Goal: Task Accomplishment & Management: Manage account settings

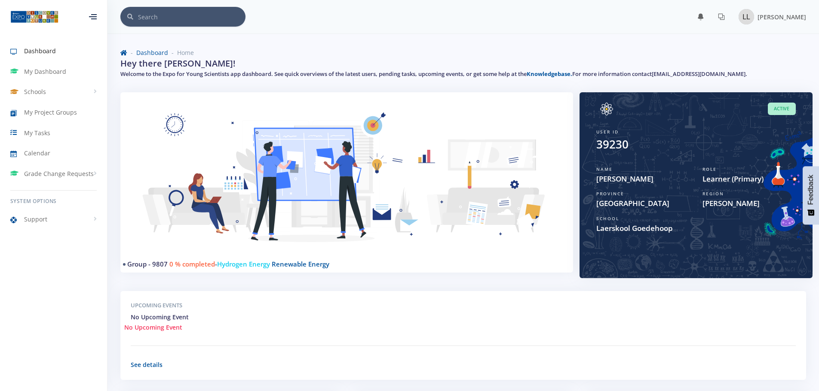
scroll to position [6, 6]
click at [48, 112] on span "My Project Groups" at bounding box center [50, 112] width 53 height 9
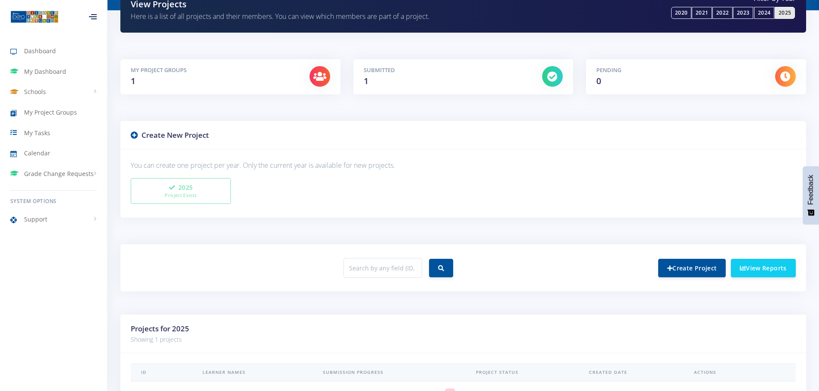
scroll to position [164, 0]
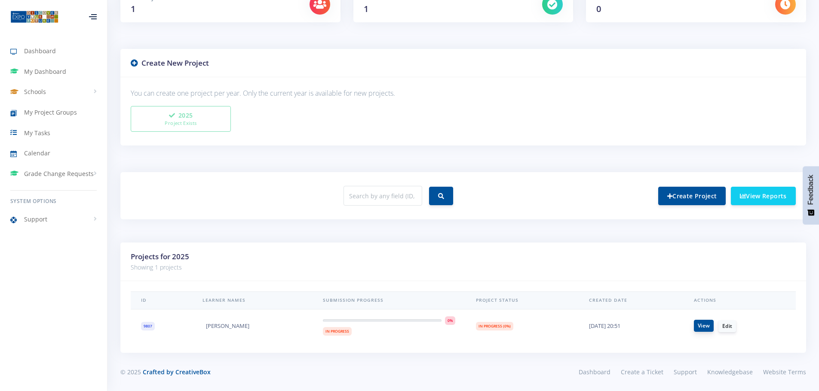
click at [706, 327] on link "View" at bounding box center [703, 326] width 20 height 12
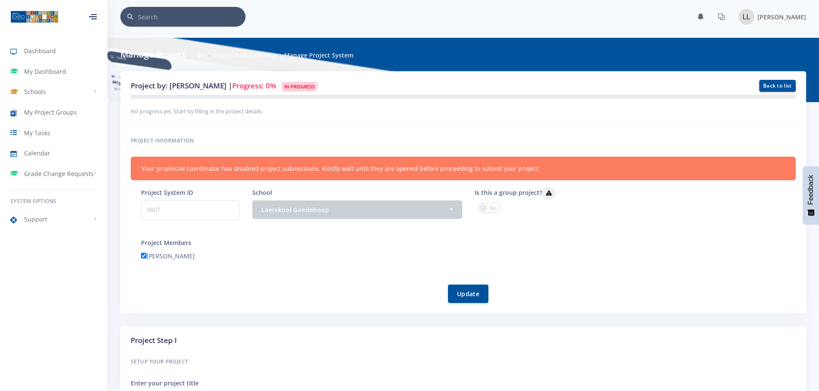
scroll to position [6, 6]
click at [490, 209] on span at bounding box center [489, 208] width 22 height 10
click at [0, 0] on input "checkbox" at bounding box center [0, 0] width 0 height 0
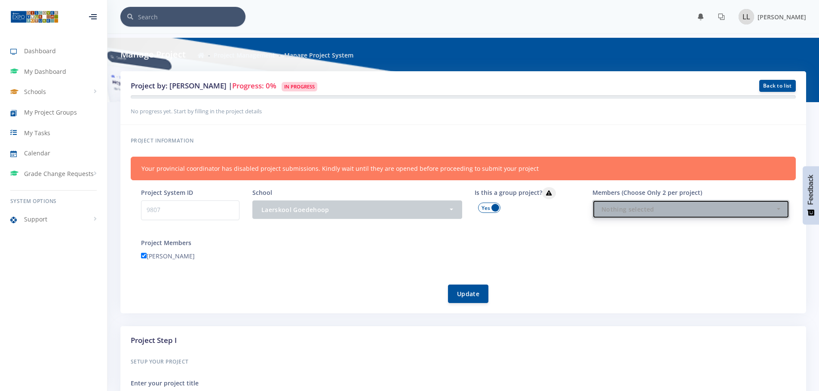
click at [622, 214] on button "Nothing selected" at bounding box center [690, 209] width 197 height 18
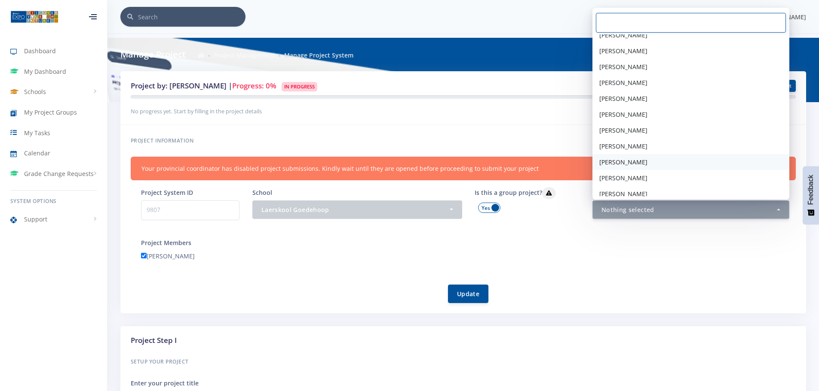
scroll to position [45, 0]
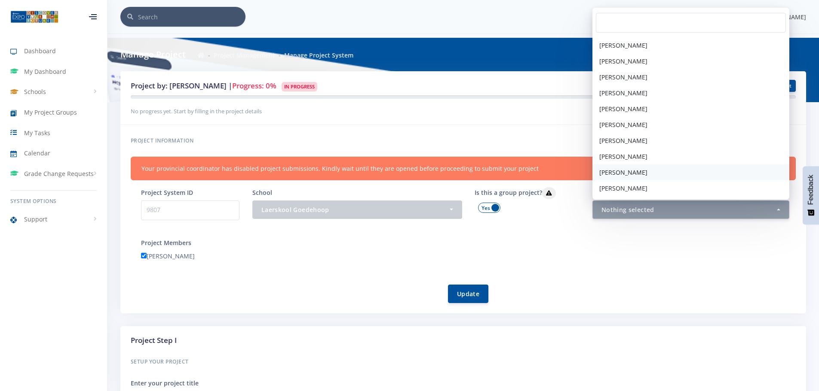
click at [629, 171] on span "[PERSON_NAME]" at bounding box center [623, 172] width 48 height 9
select select "39230"
click at [465, 291] on button "Update" at bounding box center [468, 293] width 40 height 18
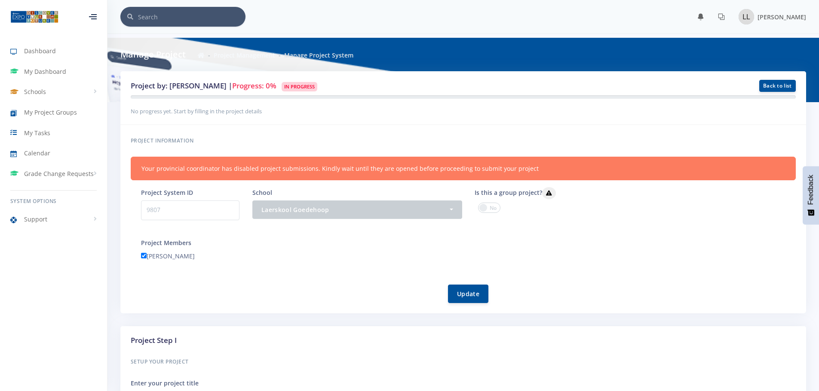
scroll to position [6, 6]
click at [496, 208] on span at bounding box center [489, 208] width 22 height 10
click at [0, 0] on input "checkbox" at bounding box center [0, 0] width 0 height 0
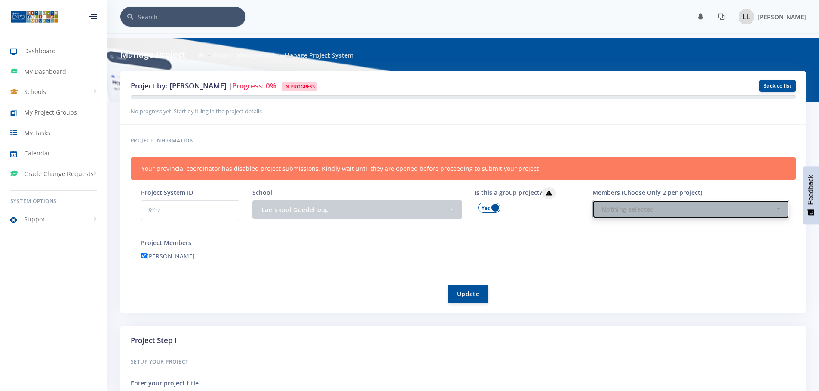
click at [614, 211] on div "Nothing selected" at bounding box center [688, 209] width 174 height 9
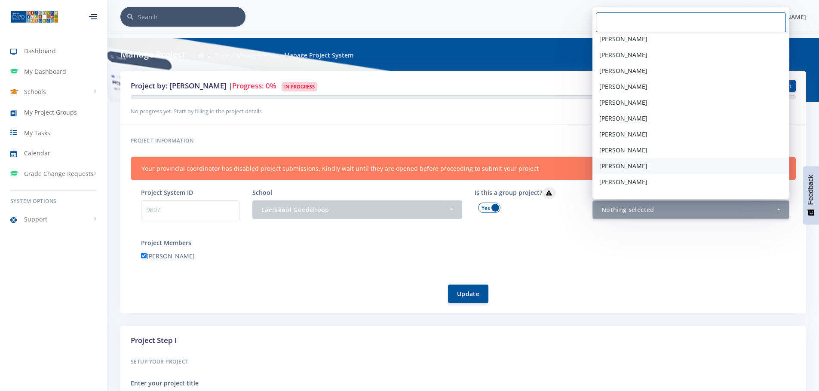
scroll to position [45, 0]
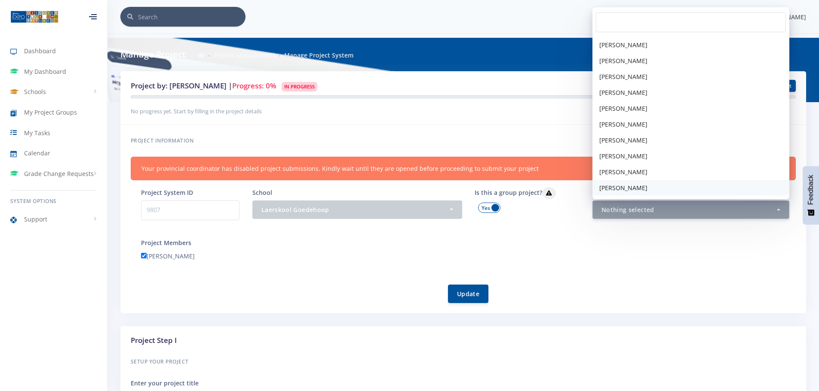
click at [623, 186] on span "[PERSON_NAME]" at bounding box center [623, 187] width 48 height 9
select select "39231"
click at [558, 276] on div "Update" at bounding box center [468, 289] width 654 height 29
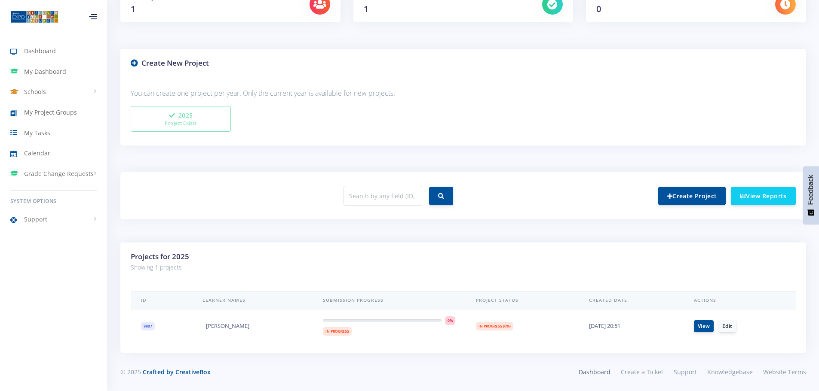
scroll to position [6, 6]
click at [729, 327] on link "Edit" at bounding box center [727, 326] width 18 height 12
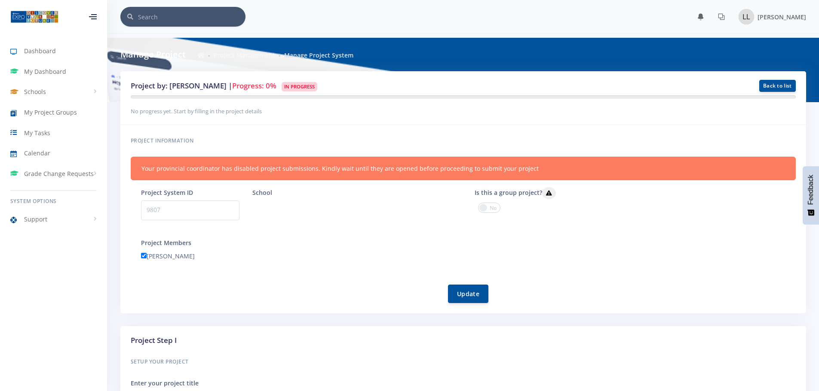
scroll to position [6, 6]
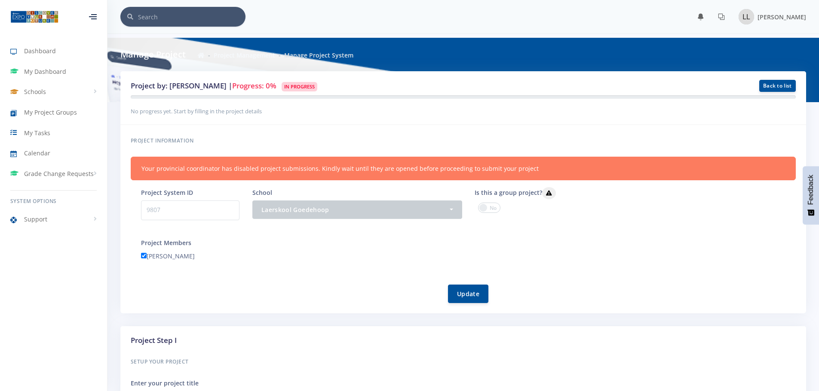
click at [493, 208] on span at bounding box center [489, 208] width 22 height 10
click at [0, 0] on input "checkbox" at bounding box center [0, 0] width 0 height 0
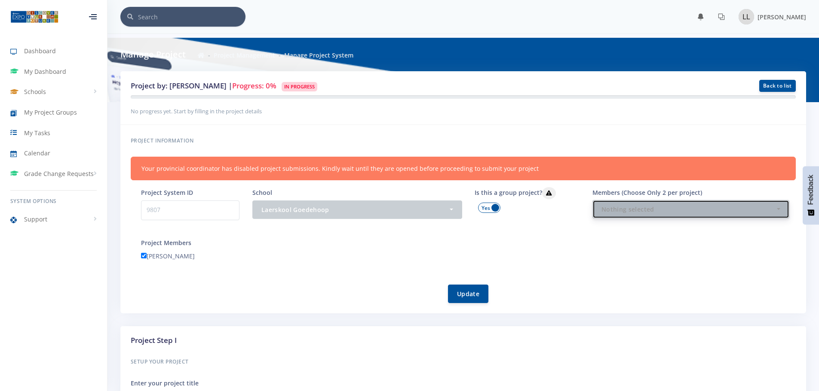
click at [651, 211] on div "Nothing selected" at bounding box center [688, 209] width 174 height 9
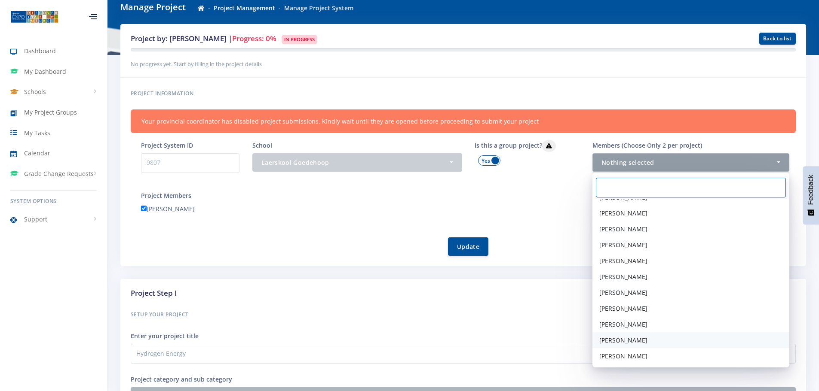
scroll to position [129, 0]
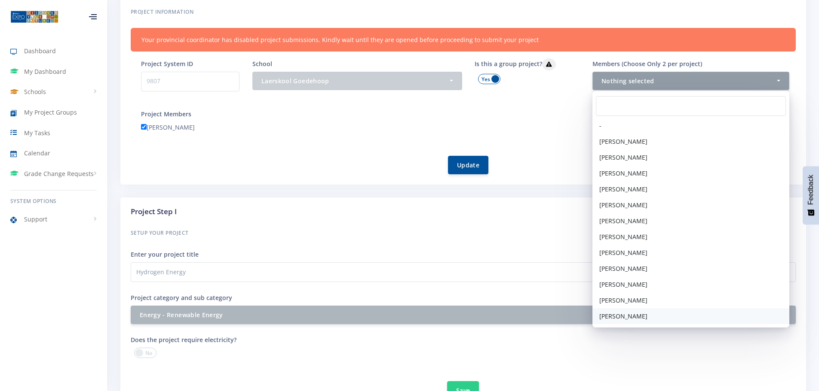
click at [620, 319] on span "Minette Bezuidenhout" at bounding box center [623, 316] width 48 height 9
select select "39231"
click at [547, 133] on div "Leané Luddick" at bounding box center [467, 128] width 667 height 13
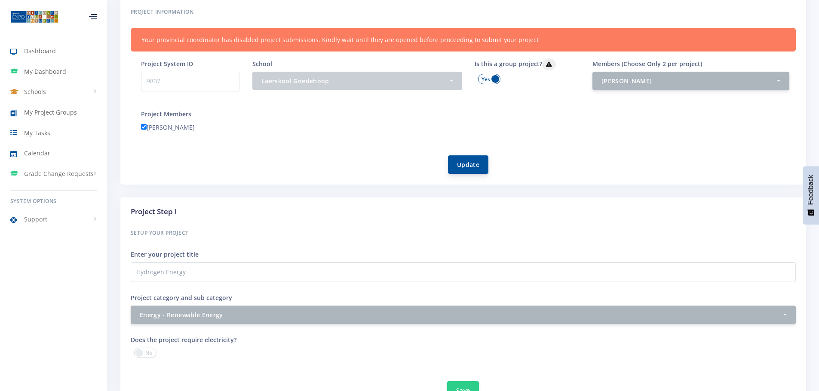
click at [469, 166] on button "Update" at bounding box center [468, 165] width 40 height 18
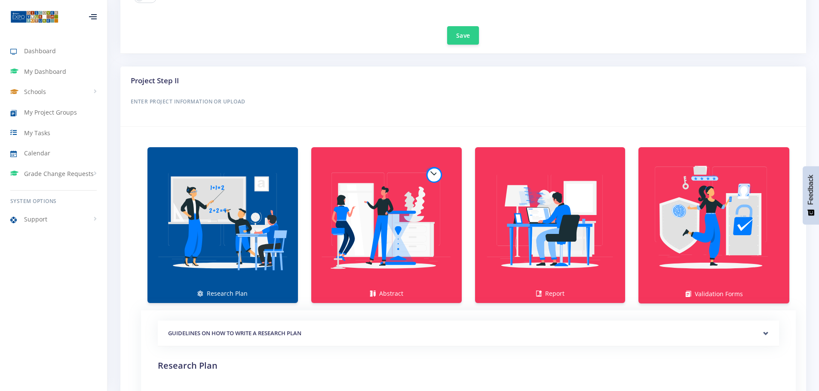
scroll to position [481, 0]
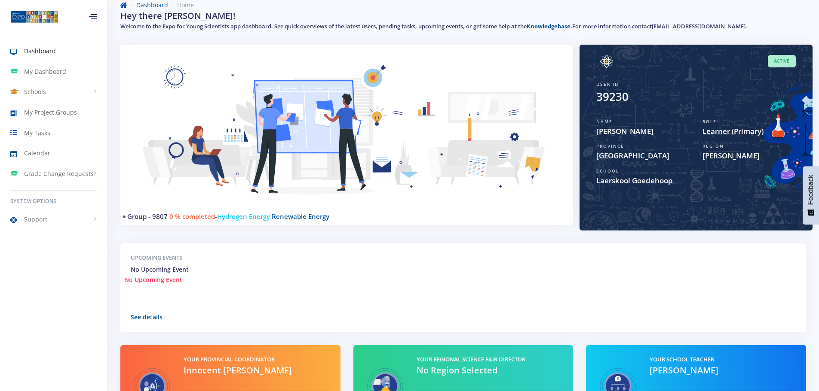
scroll to position [122, 0]
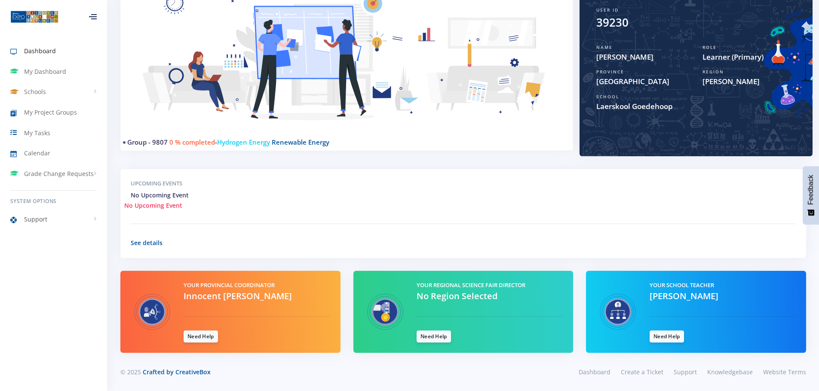
click at [48, 217] on link "Support" at bounding box center [53, 220] width 107 height 20
click at [54, 270] on span "View Tickets" at bounding box center [53, 270] width 31 height 9
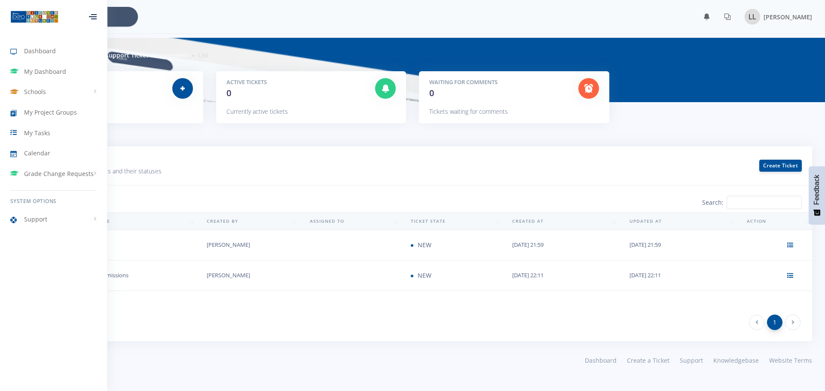
scroll to position [6, 6]
click at [91, 18] on icon at bounding box center [94, 18] width 6 height 1
click at [40, 71] on span "My Dashboard" at bounding box center [45, 71] width 42 height 9
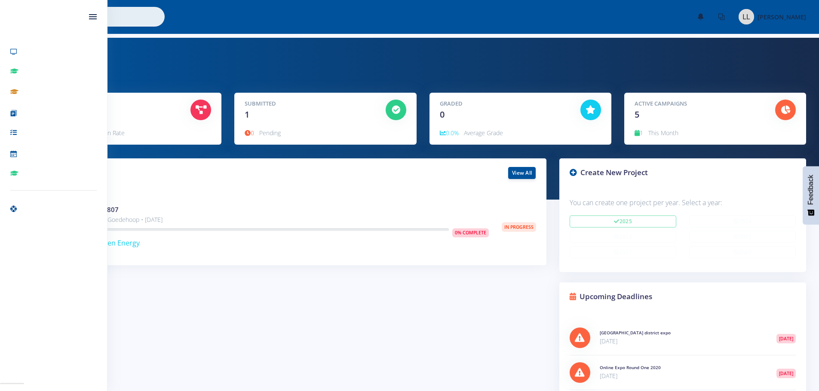
scroll to position [6, 6]
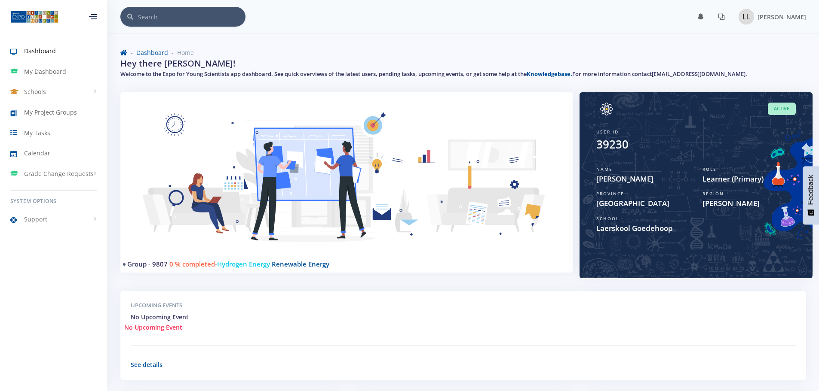
scroll to position [6, 6]
click at [34, 113] on span "My Project Groups" at bounding box center [50, 112] width 53 height 9
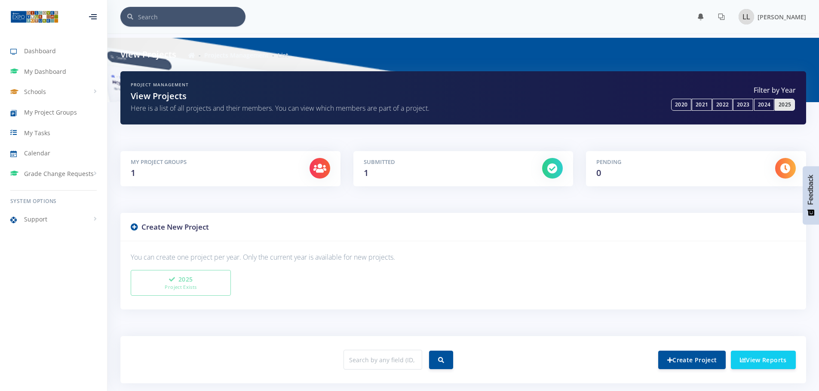
scroll to position [6, 6]
click at [36, 91] on span "Schools" at bounding box center [35, 91] width 22 height 9
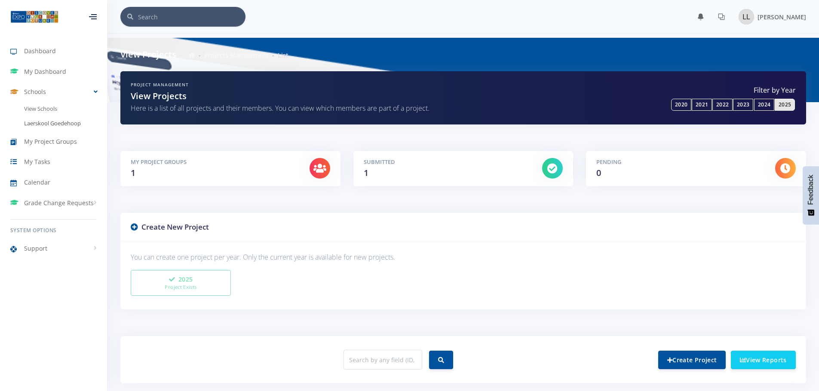
click at [52, 121] on link "Laerskool Goedehoop" at bounding box center [53, 123] width 107 height 15
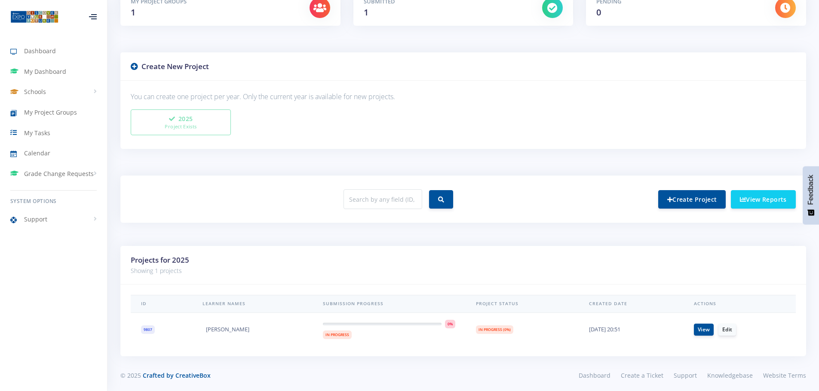
scroll to position [164, 0]
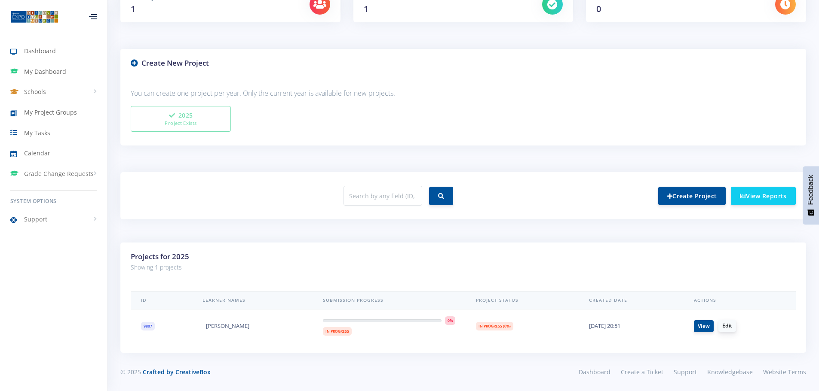
click at [729, 328] on link "Edit" at bounding box center [727, 326] width 18 height 12
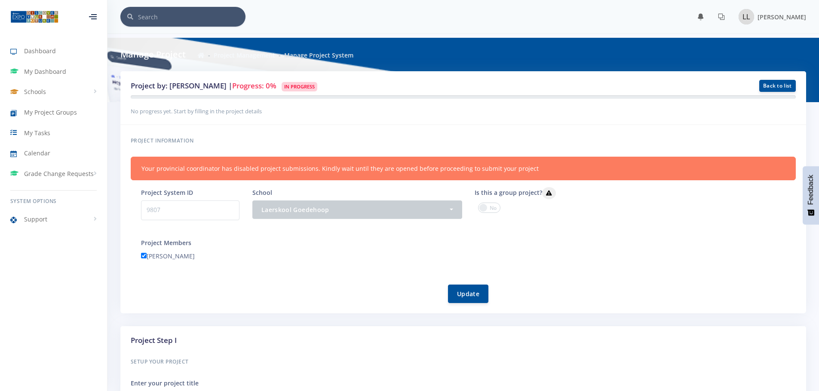
scroll to position [6, 6]
click at [492, 210] on span at bounding box center [489, 208] width 22 height 10
click at [0, 0] on input "checkbox" at bounding box center [0, 0] width 0 height 0
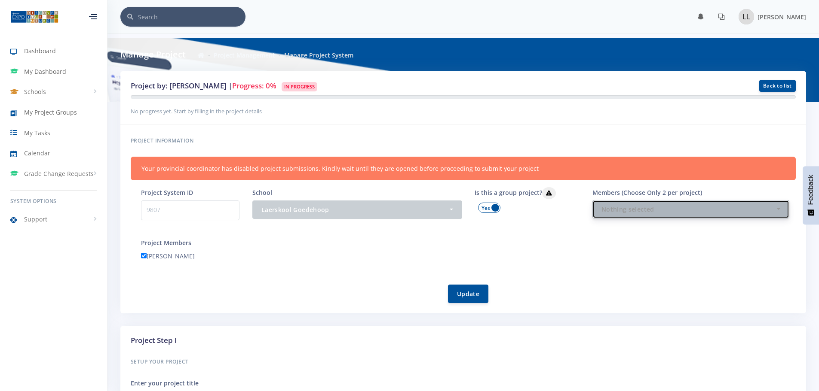
click at [618, 210] on div "Nothing selected" at bounding box center [688, 209] width 174 height 9
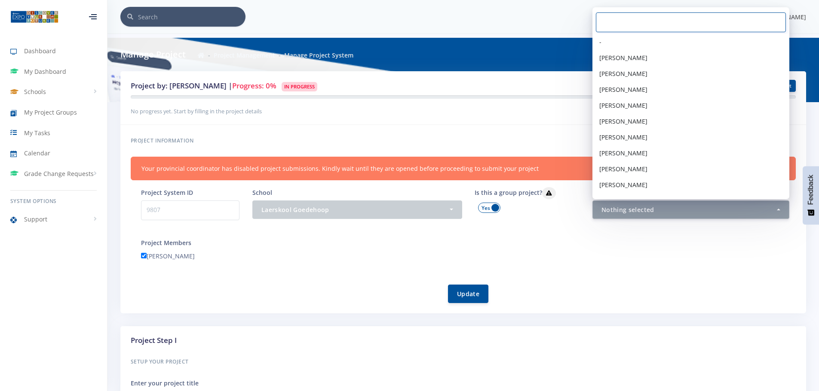
scroll to position [45, 0]
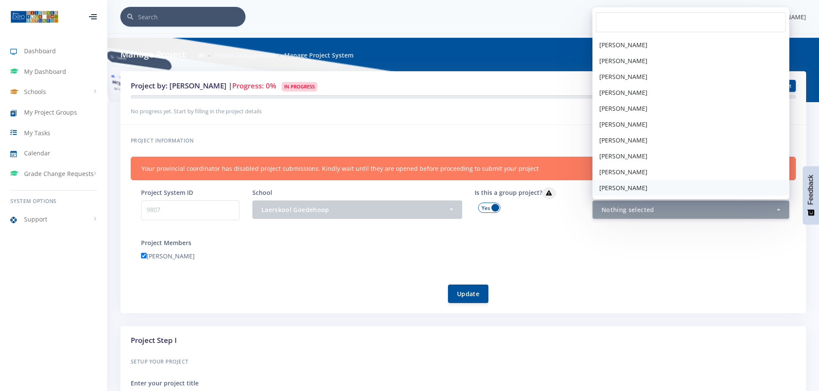
click at [632, 188] on span "[PERSON_NAME]" at bounding box center [623, 187] width 48 height 9
select select "39231"
click at [626, 263] on div "[PERSON_NAME]" at bounding box center [467, 257] width 667 height 13
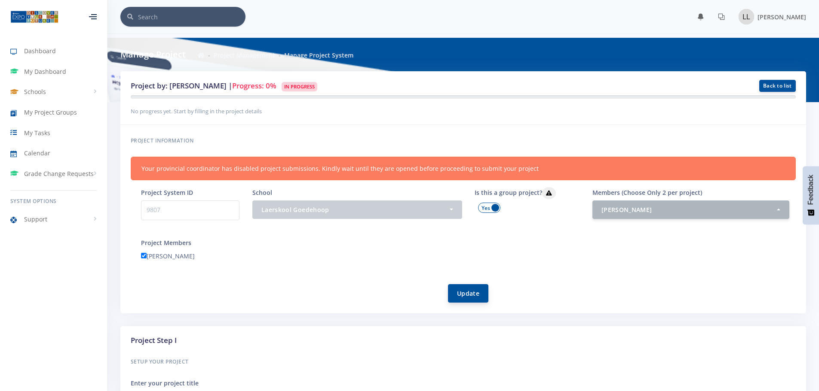
click at [461, 293] on button "Update" at bounding box center [468, 293] width 40 height 18
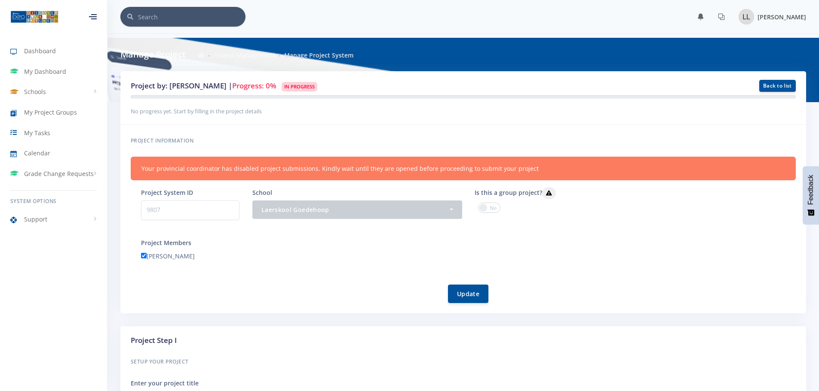
click at [783, 15] on span "[PERSON_NAME]" at bounding box center [781, 17] width 49 height 8
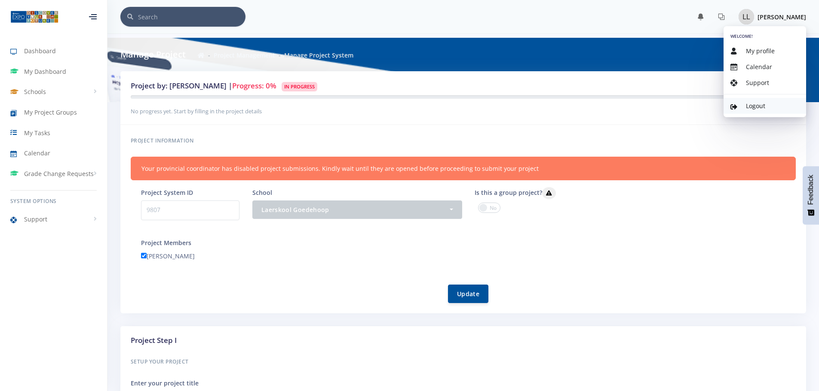
click at [752, 108] on span "Logout" at bounding box center [754, 106] width 19 height 8
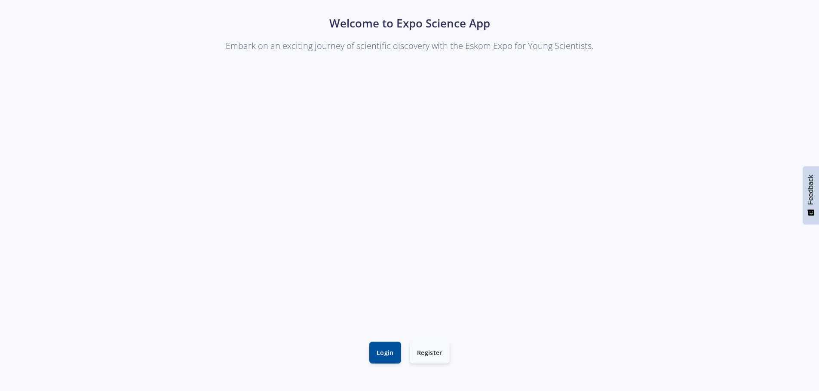
scroll to position [43, 0]
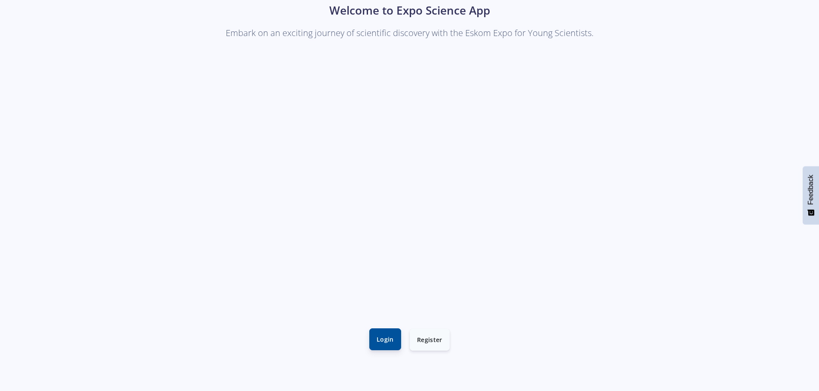
click at [383, 344] on link "Login" at bounding box center [385, 340] width 32 height 22
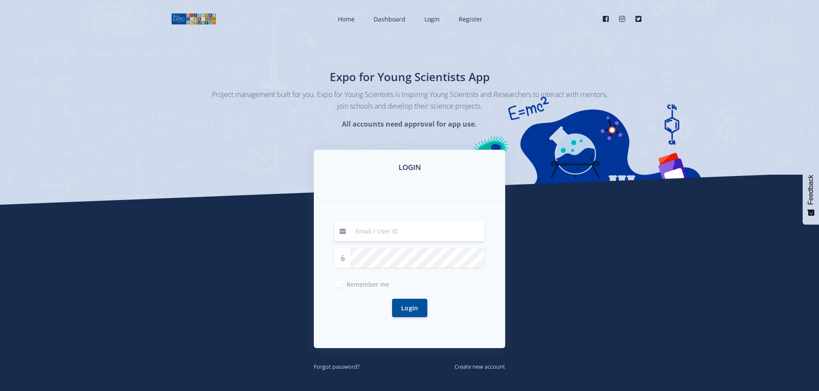
click at [395, 232] on input at bounding box center [417, 232] width 134 height 20
type input "[EMAIL_ADDRESS][DOMAIN_NAME]"
click at [412, 313] on button "Login" at bounding box center [409, 308] width 35 height 18
